Goal: Transaction & Acquisition: Purchase product/service

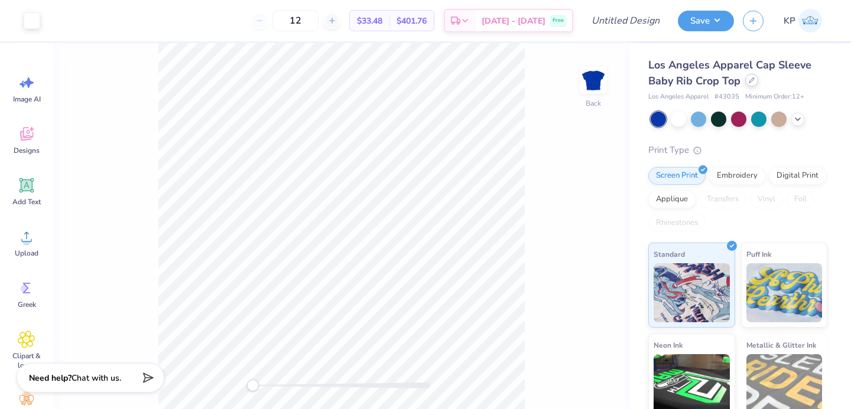
click at [747, 80] on div at bounding box center [751, 80] width 13 height 13
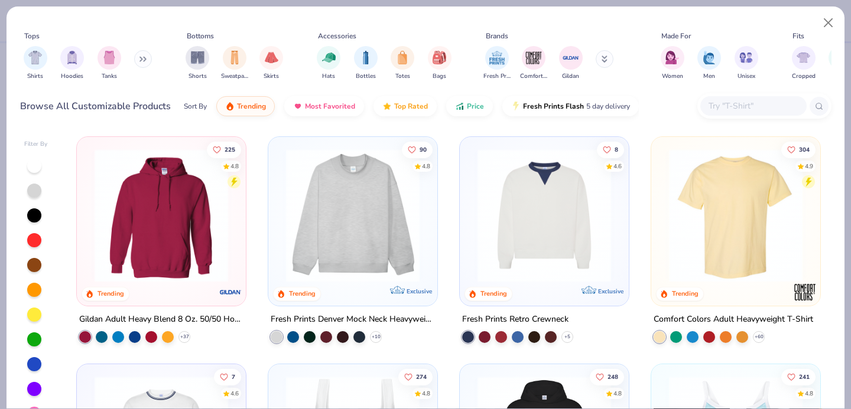
click at [376, 331] on div "+ 10" at bounding box center [326, 337] width 111 height 12
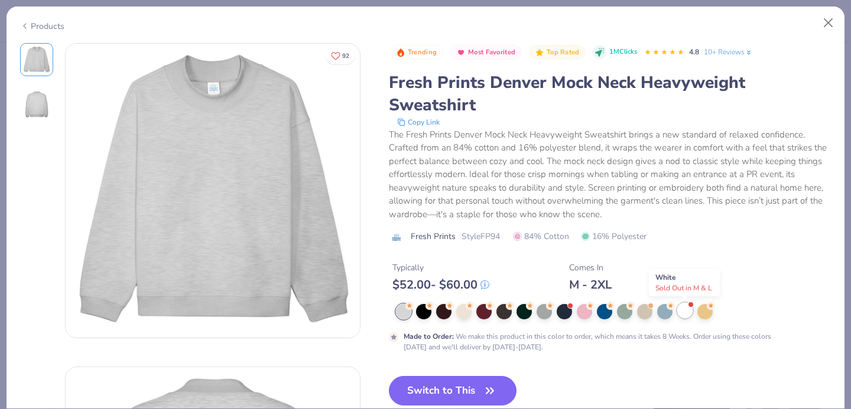
click at [690, 307] on div at bounding box center [690, 304] width 5 height 5
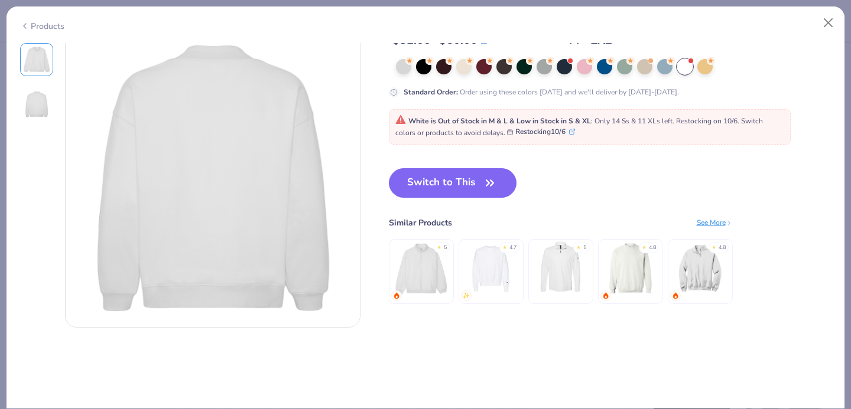
scroll to position [335, 0]
click at [457, 200] on div "Switch to This Similar Products See More ★ 5 ★ 4.7 ★ 5 ★ 4.8 ★ 4.8" at bounding box center [561, 246] width 344 height 159
click at [461, 188] on button "Switch to This" at bounding box center [453, 182] width 128 height 30
type input "50"
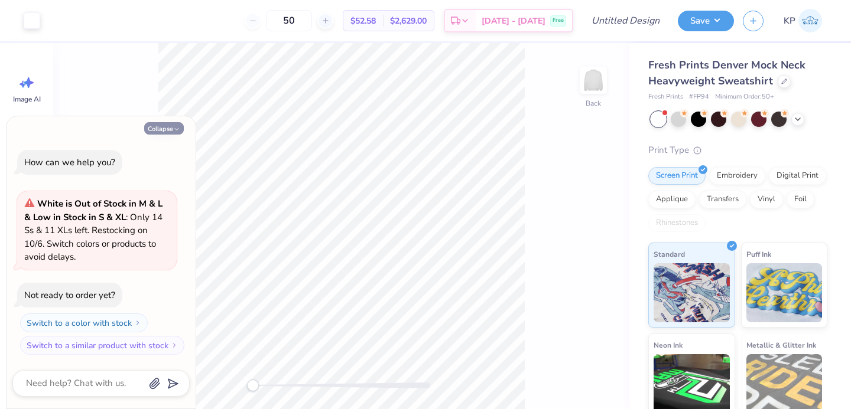
click at [178, 123] on button "Collapse" at bounding box center [164, 128] width 40 height 12
type textarea "x"
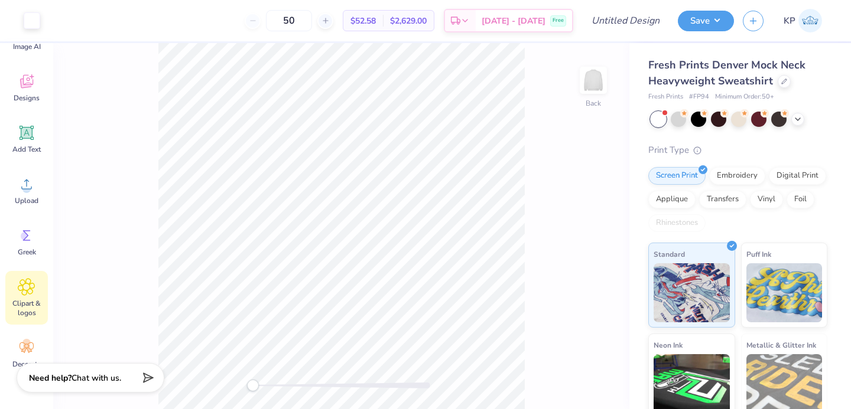
scroll to position [108, 0]
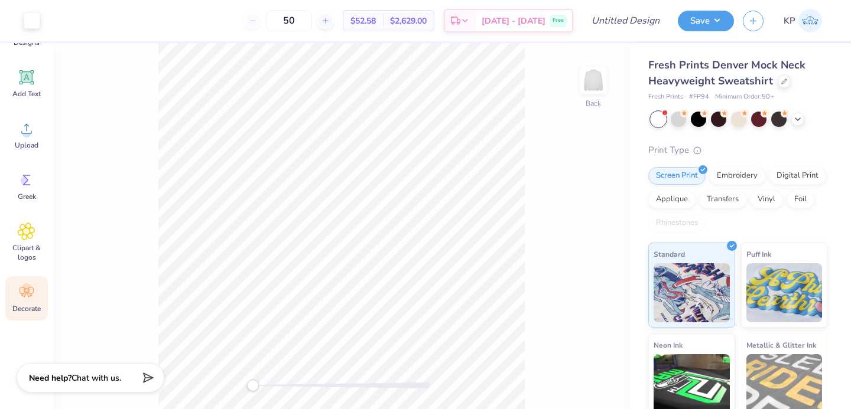
click at [16, 296] on div "Decorate" at bounding box center [26, 298] width 43 height 44
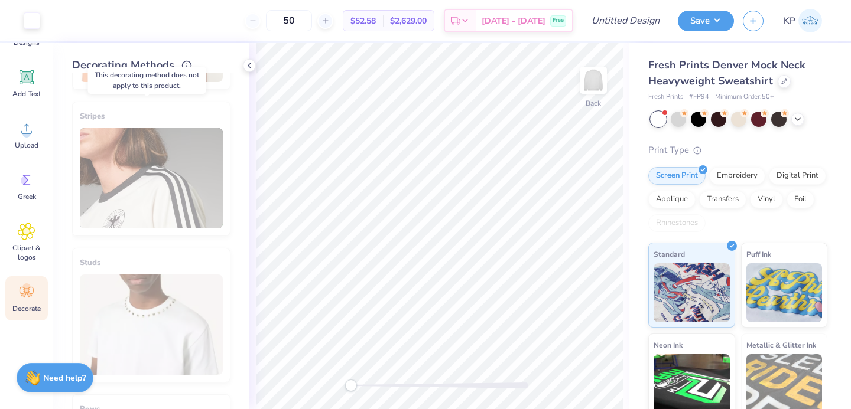
scroll to position [421, 0]
click at [138, 158] on div "Stripes" at bounding box center [151, 168] width 158 height 135
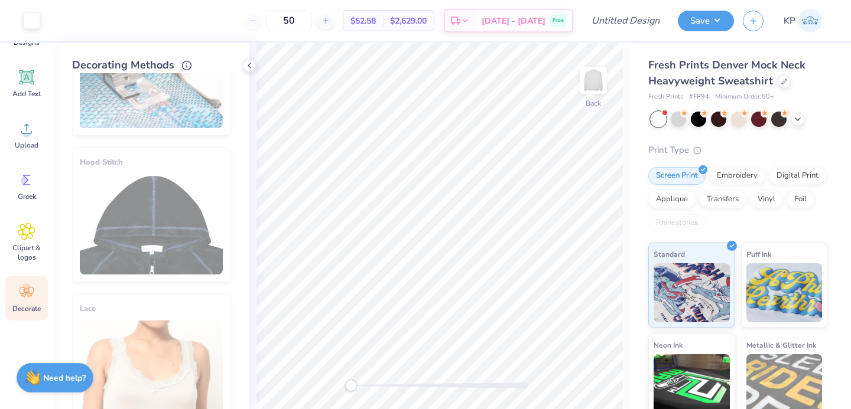
scroll to position [0, 0]
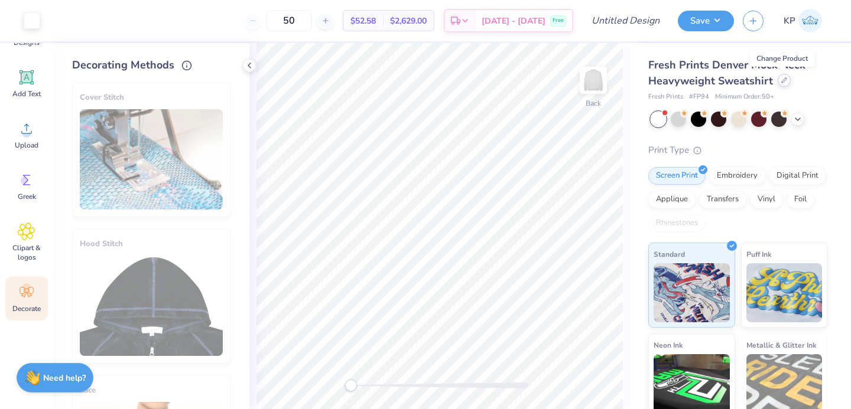
click at [786, 78] on div at bounding box center [783, 80] width 13 height 13
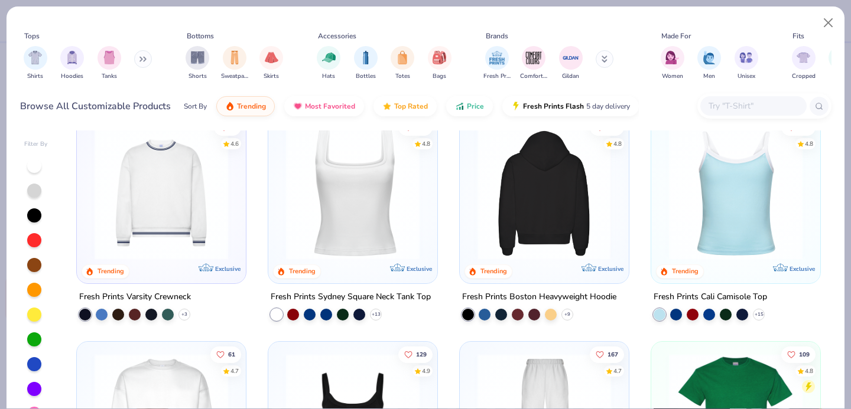
scroll to position [250, 0]
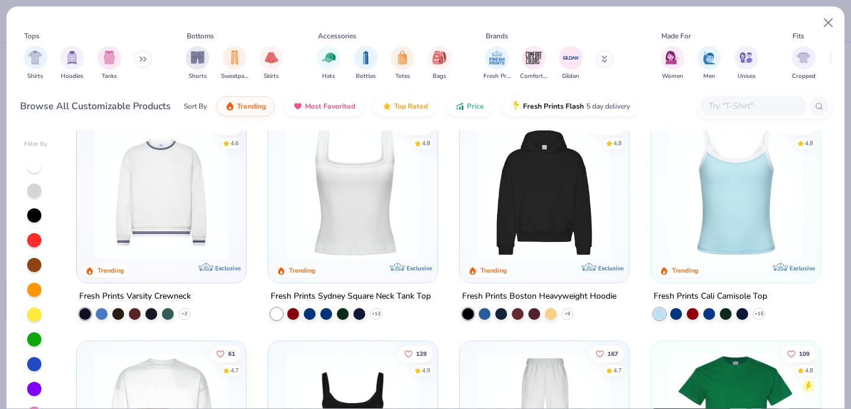
click at [148, 223] on img at bounding box center [161, 192] width 145 height 133
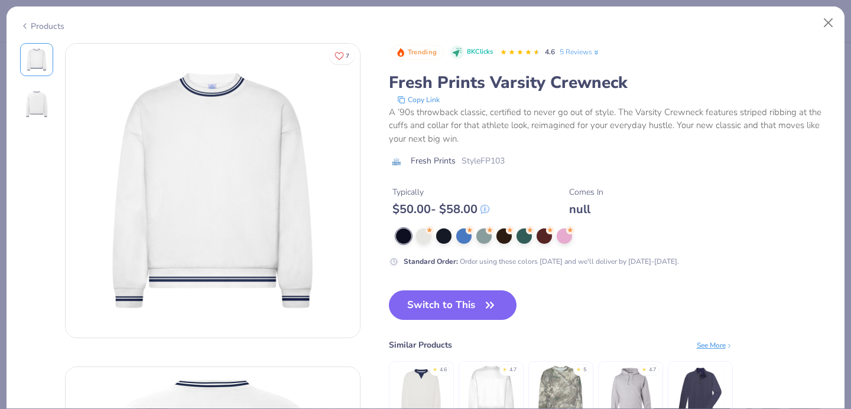
click at [420, 97] on button "Copy Link" at bounding box center [418, 100] width 50 height 12
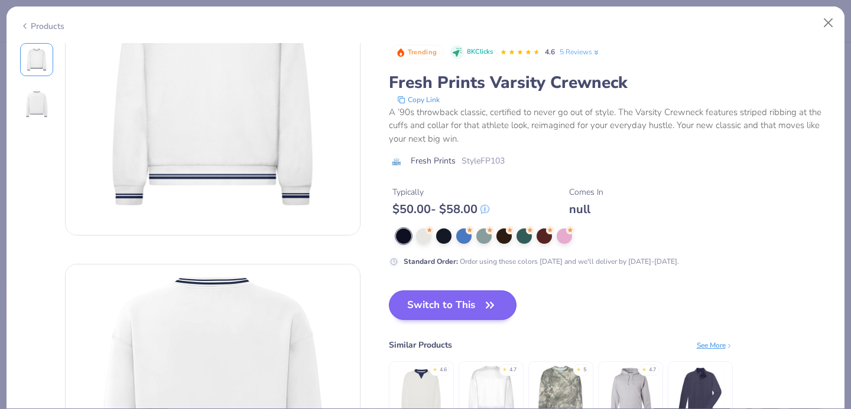
scroll to position [111, 0]
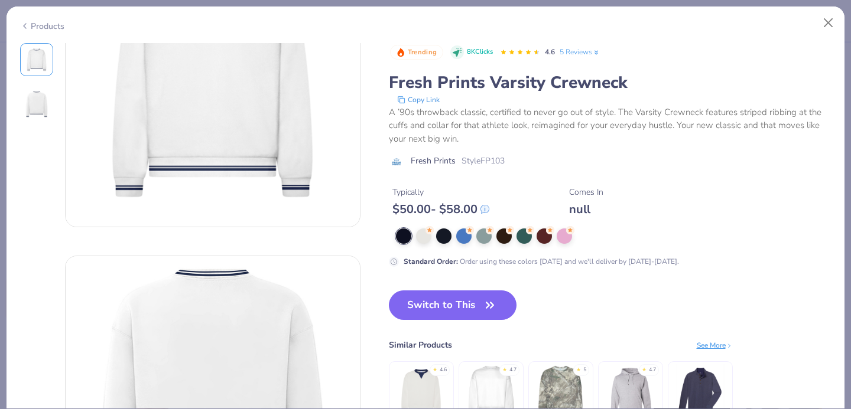
click at [411, 379] on img at bounding box center [421, 392] width 56 height 56
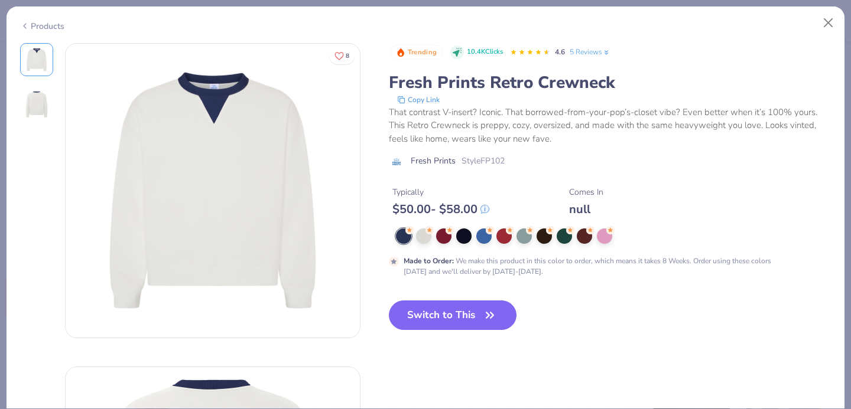
click at [415, 99] on button "Copy Link" at bounding box center [418, 100] width 50 height 12
click at [823, 24] on button "Close" at bounding box center [828, 23] width 22 height 22
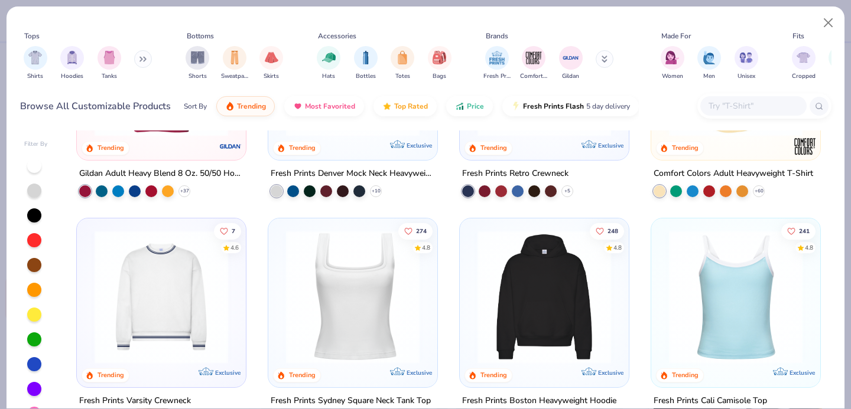
scroll to position [212, 0]
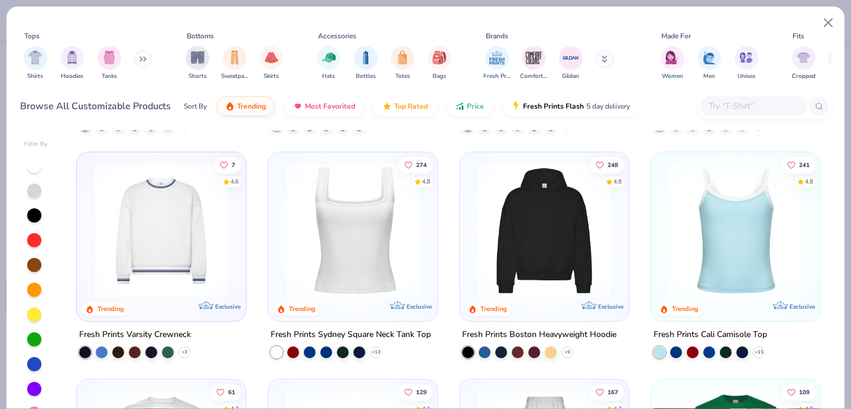
click at [181, 273] on img at bounding box center [161, 230] width 145 height 133
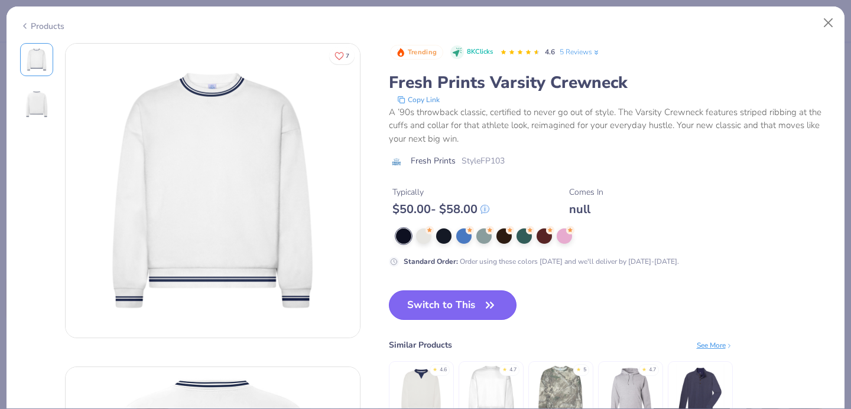
click at [433, 308] on button "Switch to This" at bounding box center [453, 306] width 128 height 30
click at [461, 310] on button "Switch to This" at bounding box center [453, 306] width 128 height 30
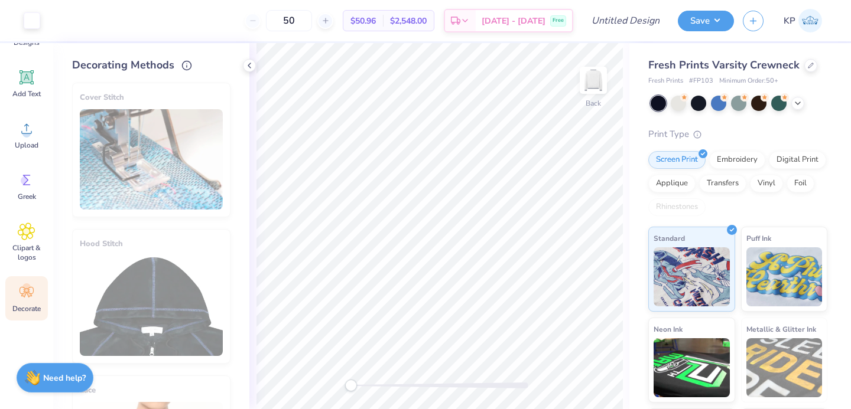
drag, startPoint x: 317, startPoint y: 22, endPoint x: 281, endPoint y: 21, distance: 36.0
click at [281, 21] on div "50" at bounding box center [289, 20] width 89 height 21
type input "1"
type input "100"
